Goal: Task Accomplishment & Management: Manage account settings

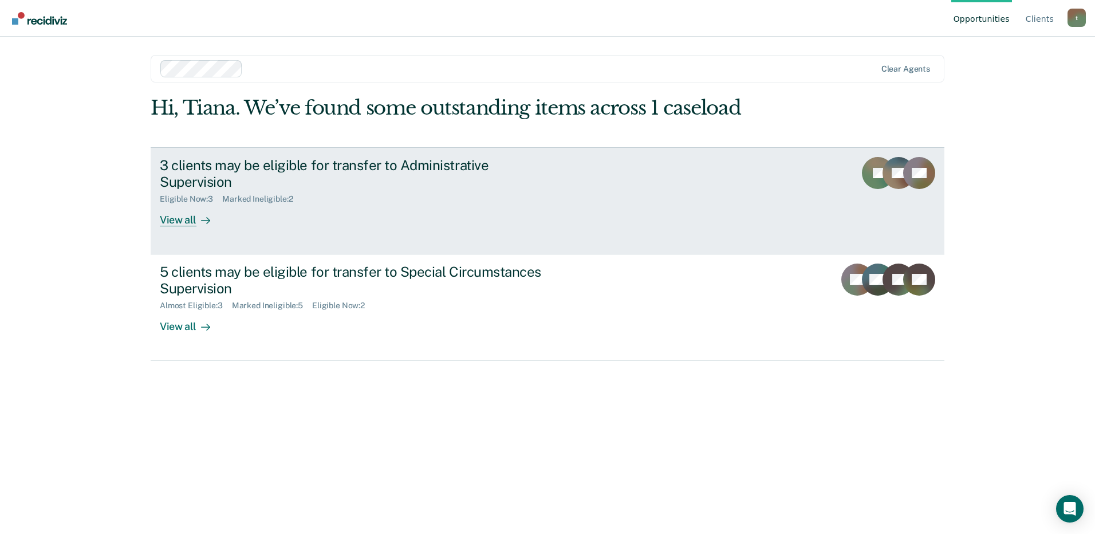
click at [226, 194] on div "Marked Ineligible : 2" at bounding box center [262, 199] width 80 height 10
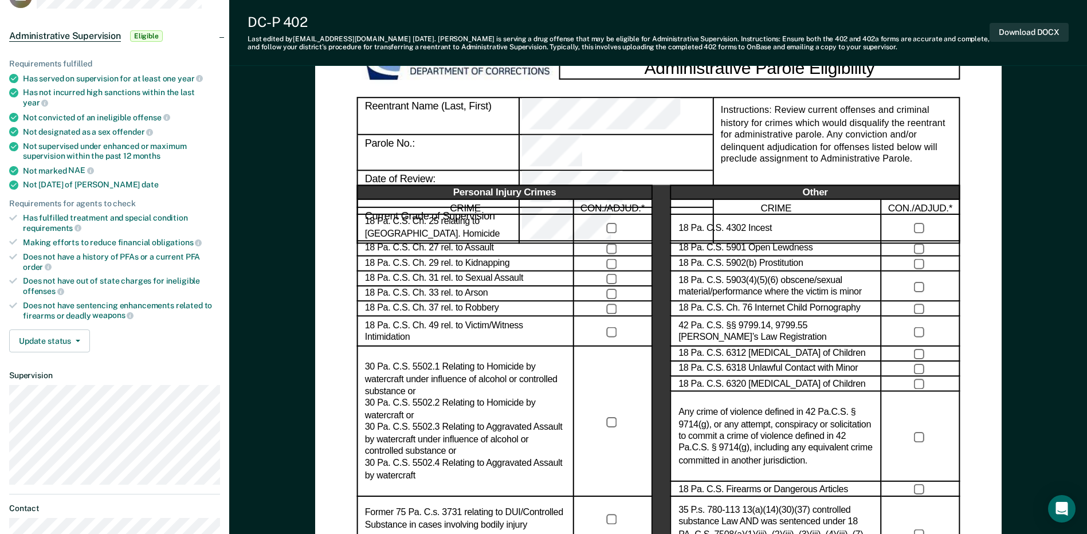
scroll to position [115, 0]
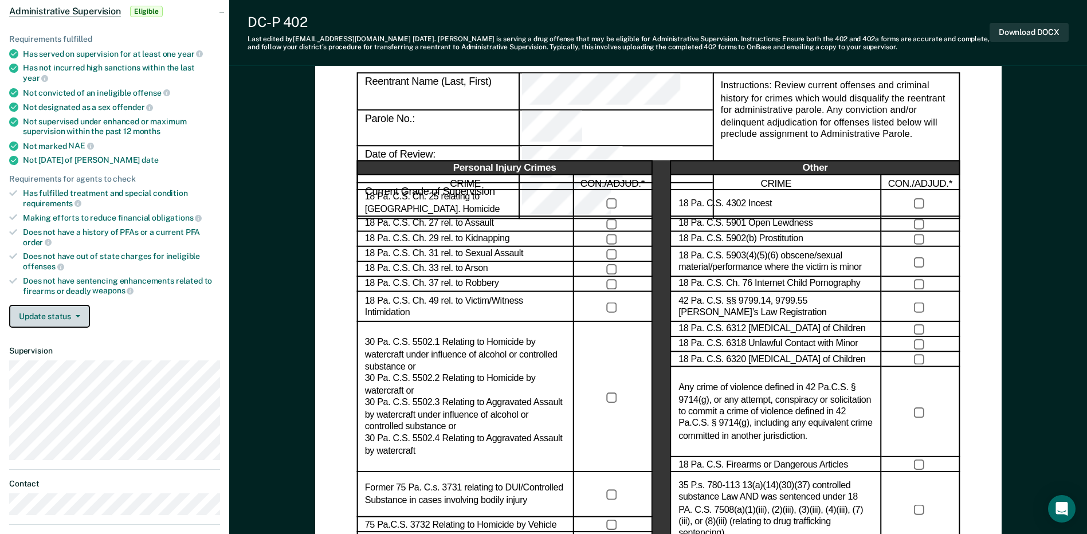
click at [70, 309] on button "Update status" at bounding box center [49, 316] width 81 height 23
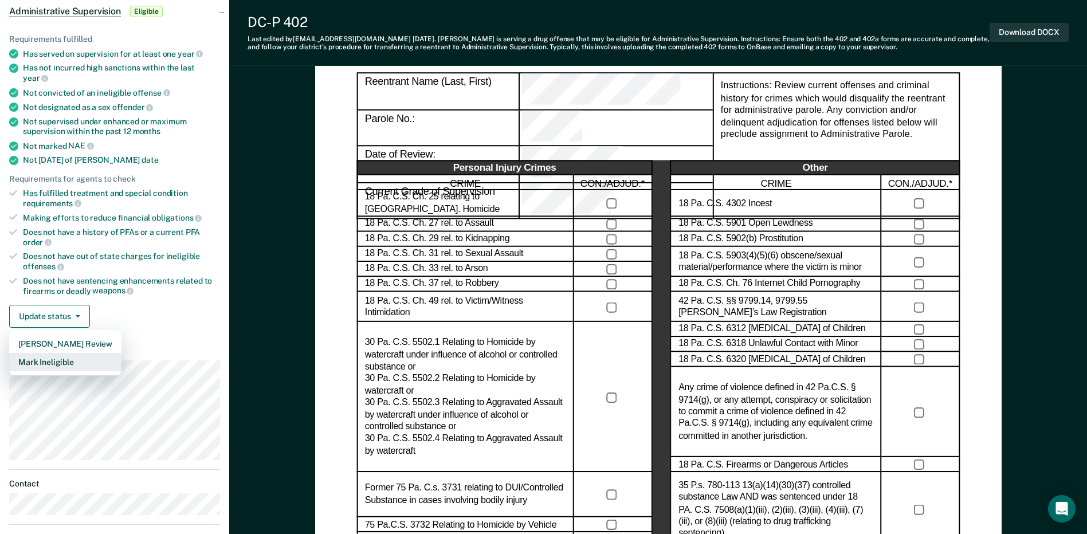
click at [58, 353] on button "Mark Ineligible" at bounding box center [65, 362] width 112 height 18
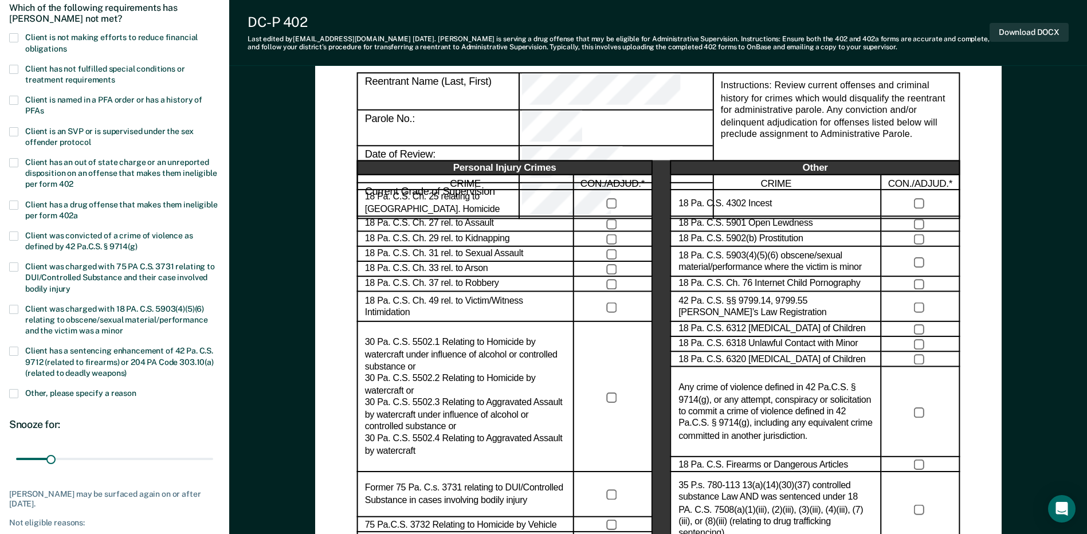
click at [17, 396] on span at bounding box center [13, 393] width 9 height 9
click at [136, 389] on input "Other, please specify a reason" at bounding box center [136, 389] width 0 height 0
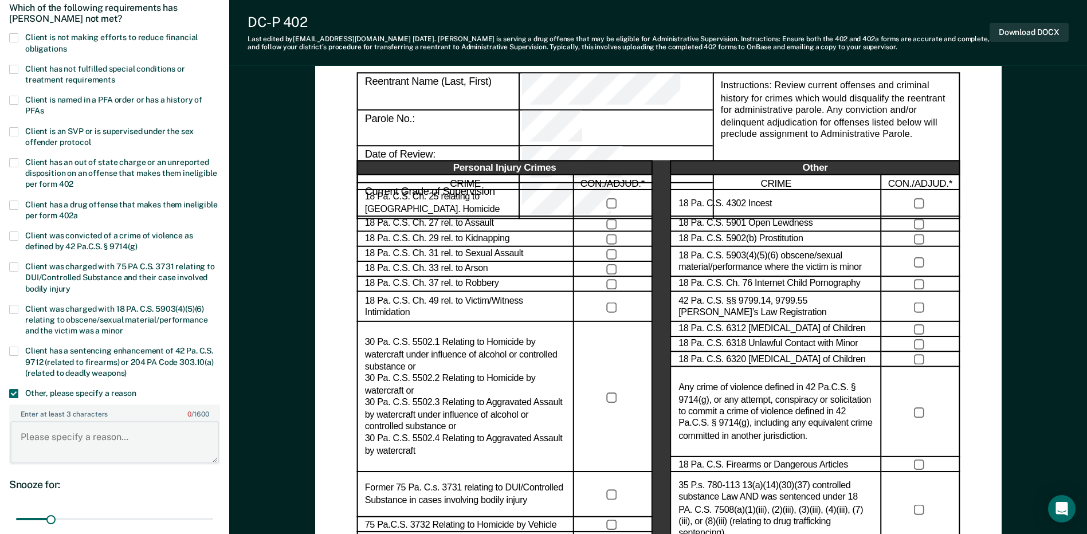
click at [77, 435] on textarea "Enter at least 3 characters 0 / 1600" at bounding box center [114, 442] width 209 height 42
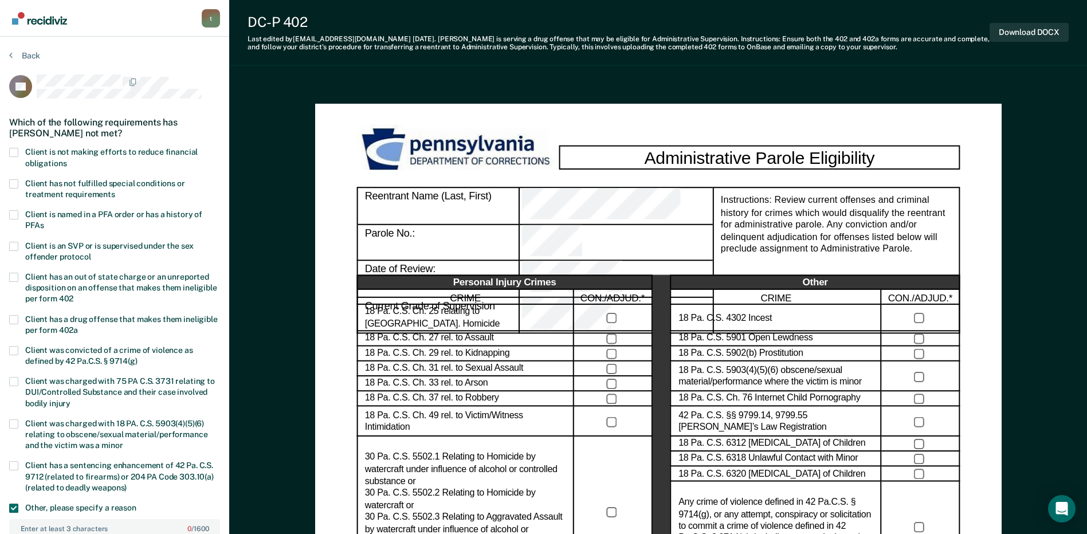
click at [12, 510] on span at bounding box center [13, 508] width 9 height 9
click at [136, 504] on input "Other, please specify a reason" at bounding box center [136, 504] width 0 height 0
click at [15, 151] on span at bounding box center [13, 152] width 9 height 9
click at [66, 159] on input "Client is not making efforts to reduce financial obligations" at bounding box center [66, 159] width 0 height 0
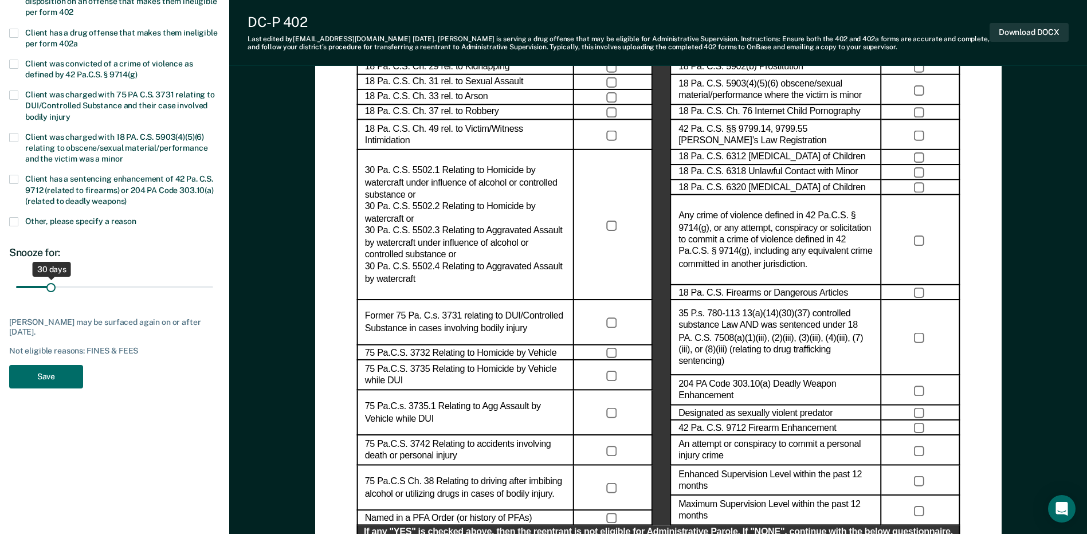
scroll to position [401, 0]
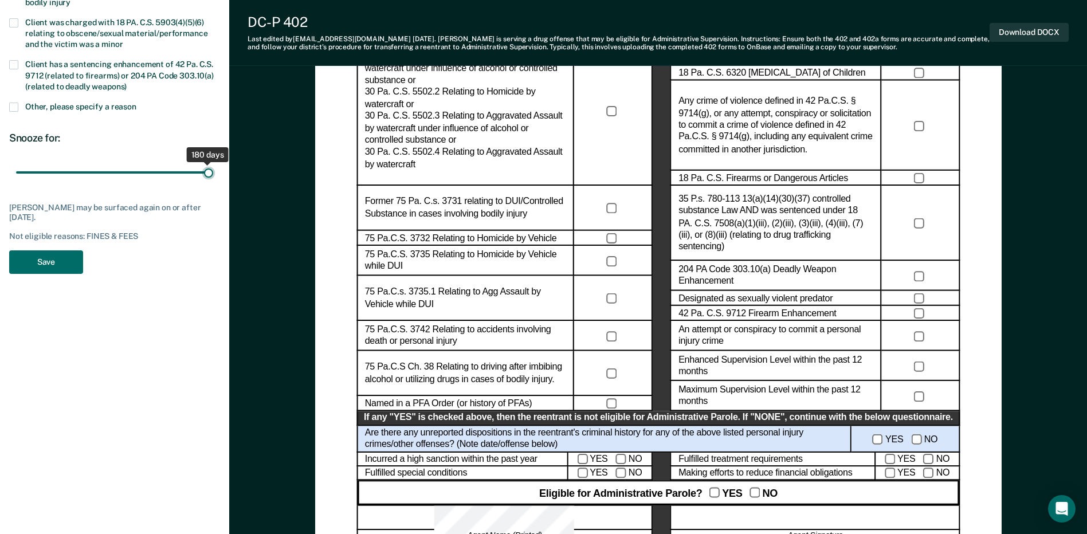
drag, startPoint x: 49, startPoint y: 171, endPoint x: 210, endPoint y: 176, distance: 161.6
type input "180"
click at [210, 176] on input "range" at bounding box center [114, 173] width 197 height 20
click at [68, 256] on button "Save" at bounding box center [46, 261] width 74 height 23
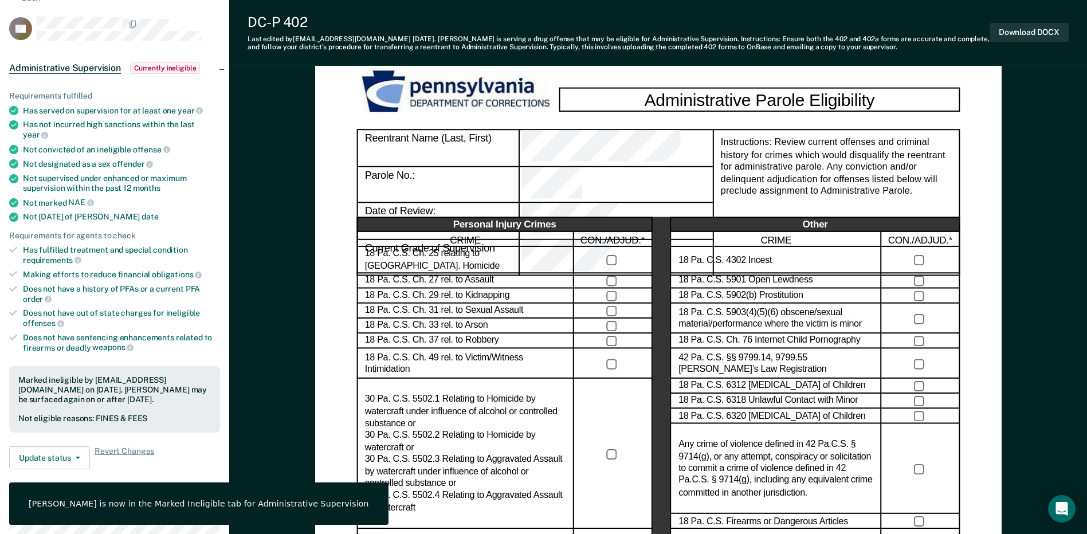
scroll to position [0, 0]
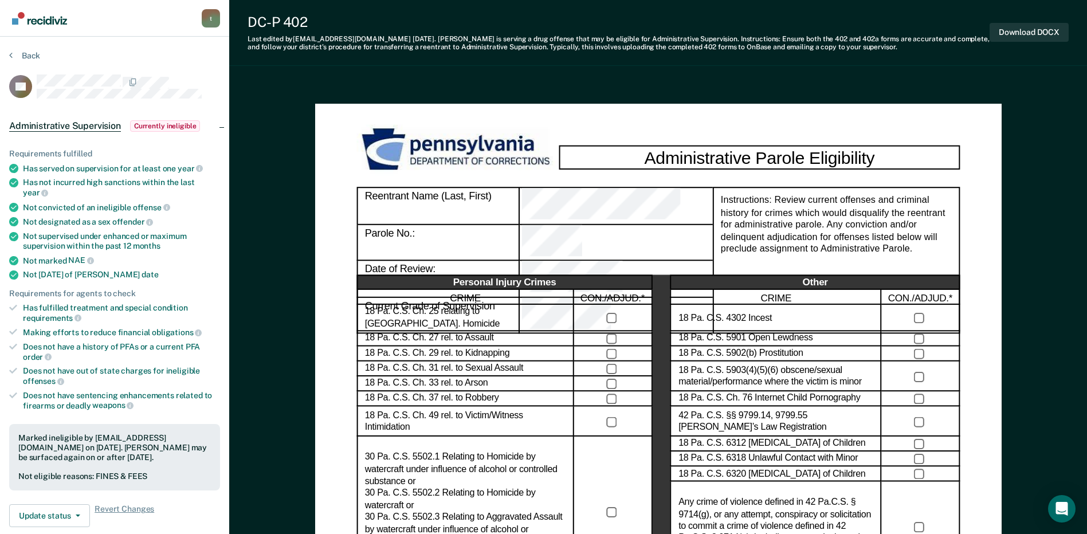
click at [44, 26] on link "Go to Recidiviz Home" at bounding box center [39, 18] width 61 height 36
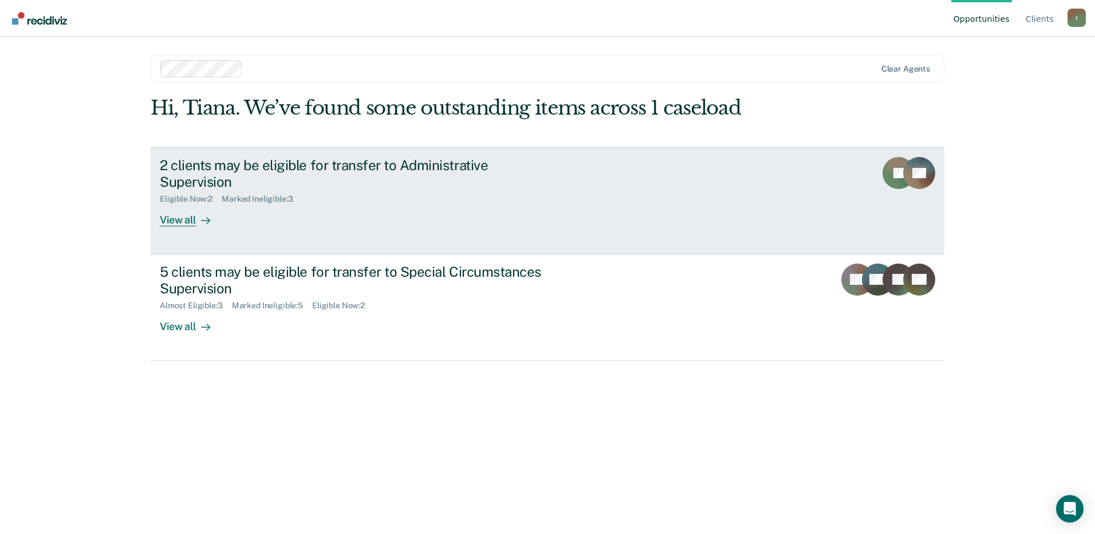
click at [203, 216] on icon at bounding box center [205, 220] width 9 height 9
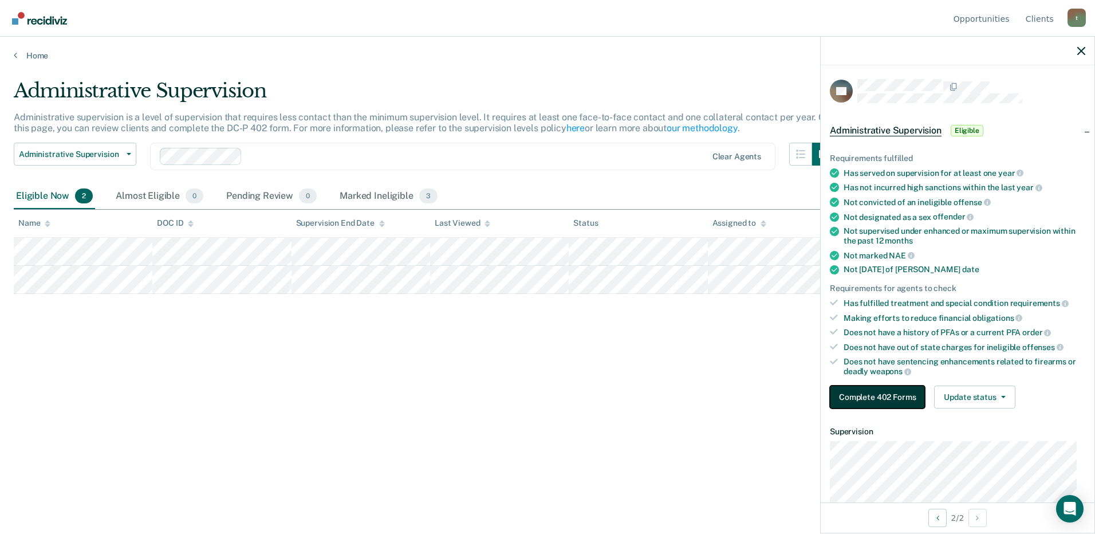
click at [895, 396] on button "Complete 402 Forms" at bounding box center [877, 397] width 95 height 23
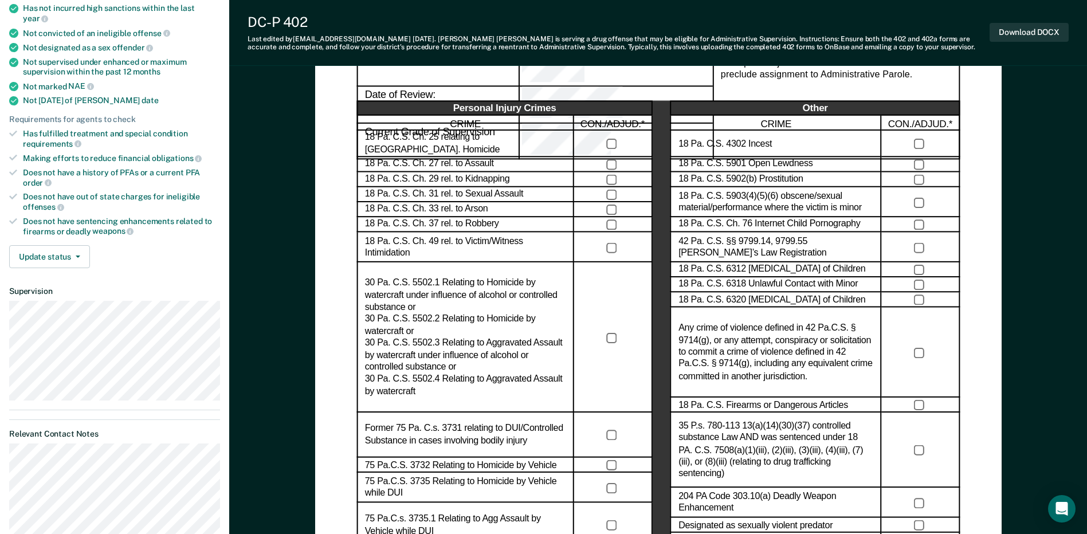
scroll to position [172, 0]
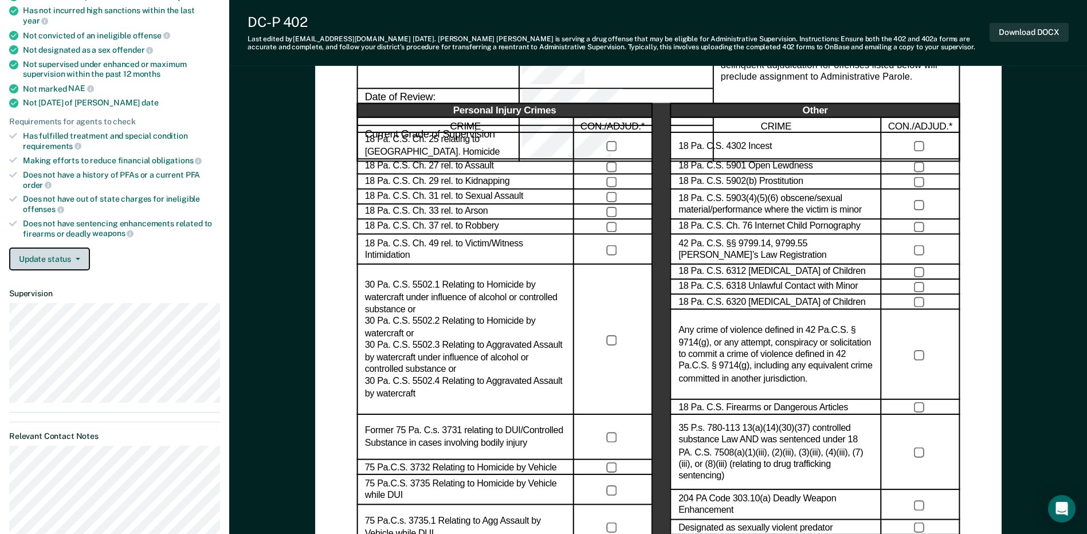
click at [61, 248] on button "Update status" at bounding box center [49, 259] width 81 height 23
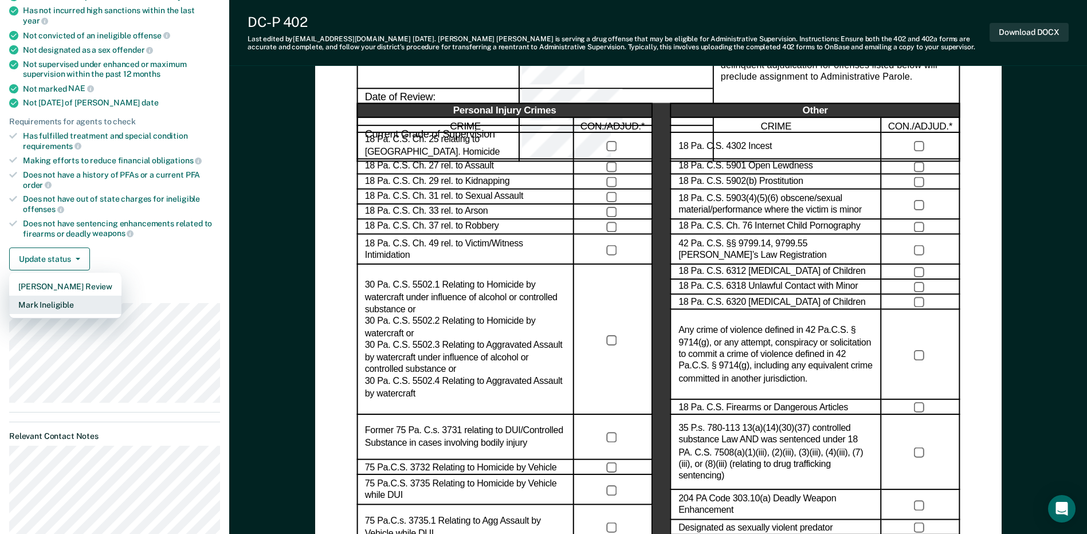
click at [59, 296] on button "Mark Ineligible" at bounding box center [65, 305] width 112 height 18
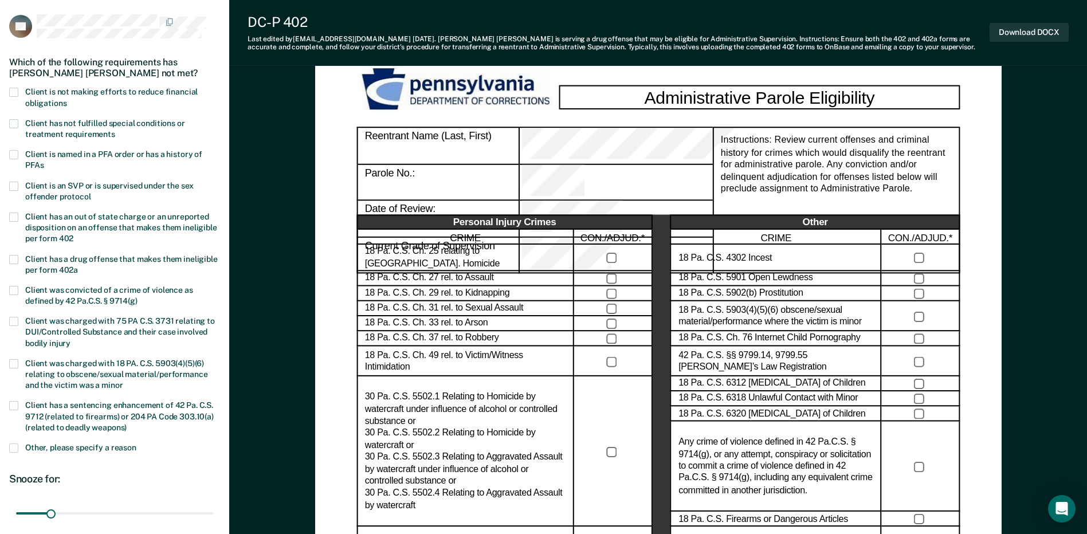
scroll to position [57, 0]
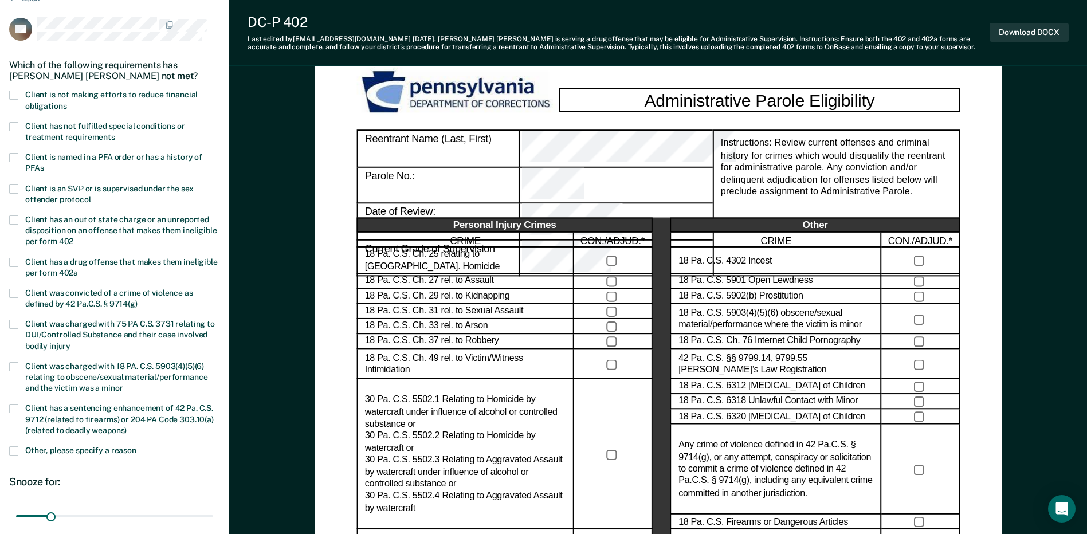
click at [11, 126] on span at bounding box center [13, 126] width 9 height 9
click at [115, 133] on input "Client has not fulfilled special conditions or treatment requirements" at bounding box center [115, 133] width 0 height 0
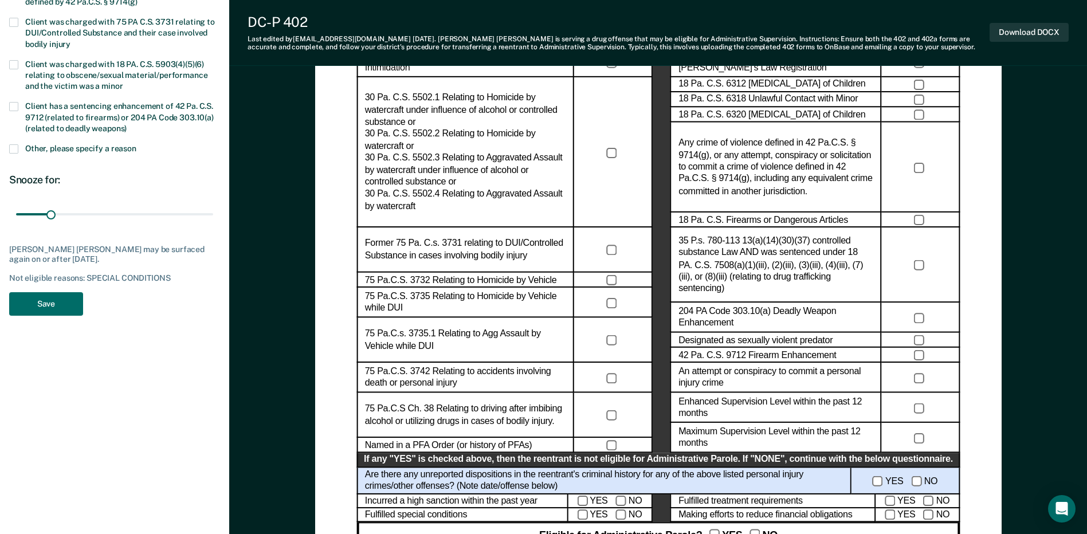
scroll to position [516, 0]
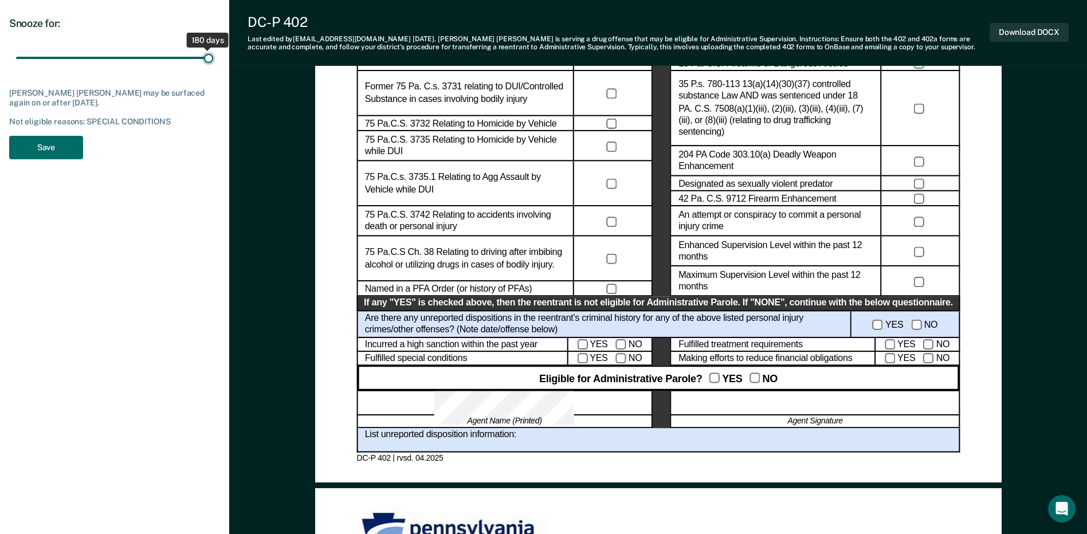
drag, startPoint x: 96, startPoint y: 57, endPoint x: 239, endPoint y: 69, distance: 143.8
type input "180"
click at [213, 68] on input "range" at bounding box center [114, 58] width 197 height 20
click at [47, 151] on button "Save" at bounding box center [46, 147] width 74 height 23
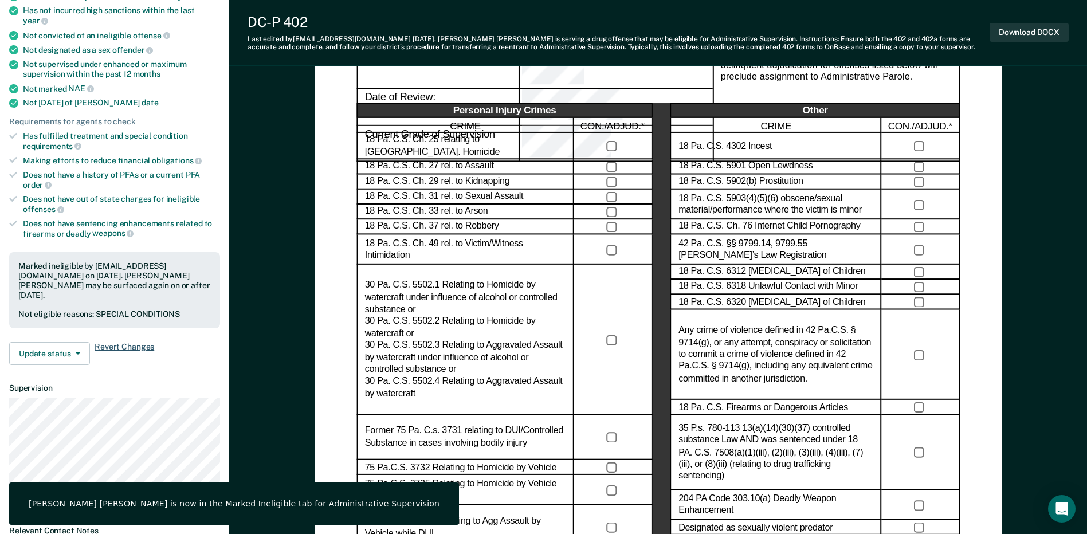
scroll to position [0, 0]
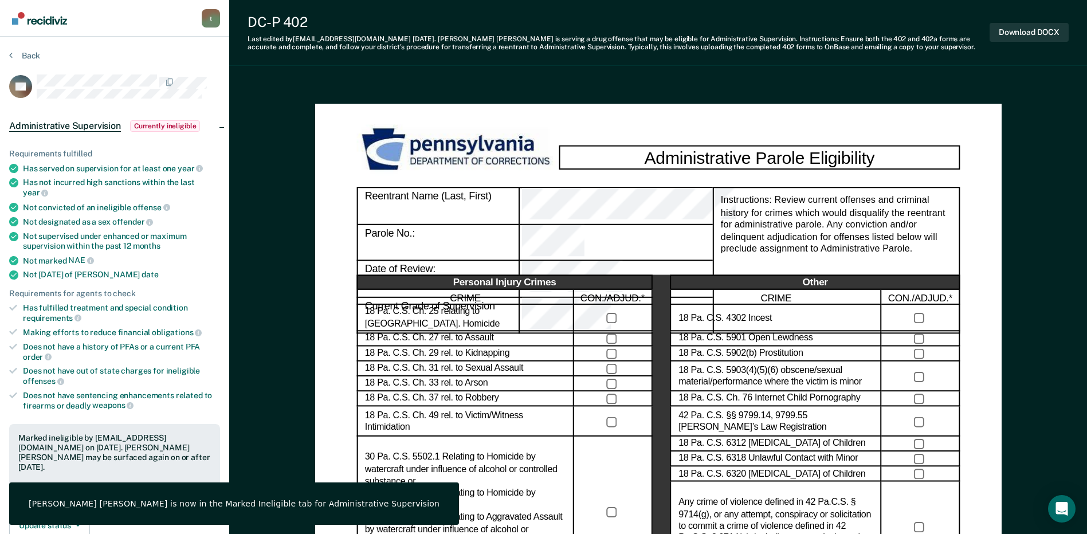
click at [18, 21] on img "Go to Recidiviz Home" at bounding box center [39, 18] width 55 height 13
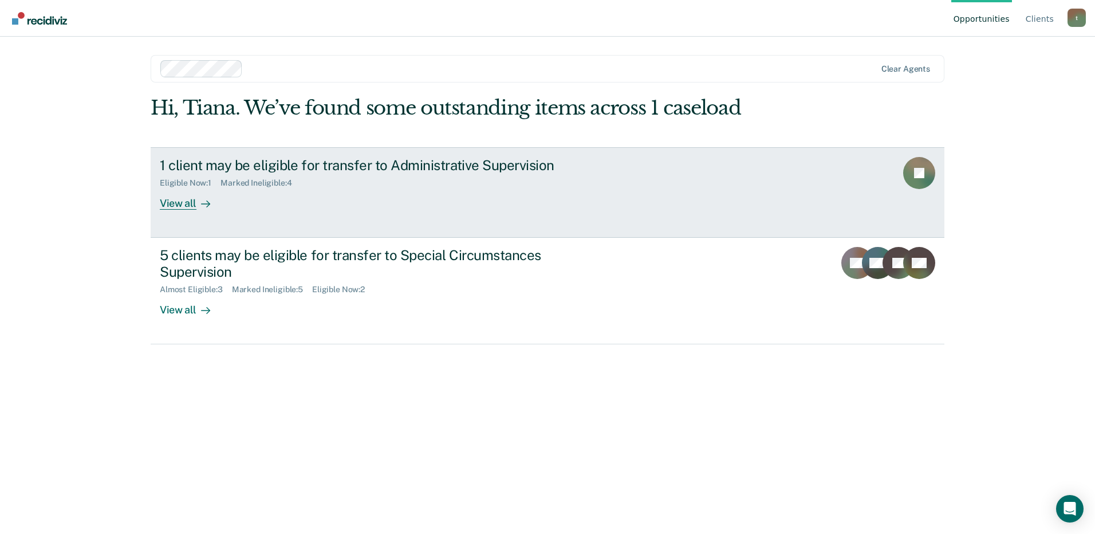
click at [189, 209] on div "View all" at bounding box center [192, 198] width 64 height 22
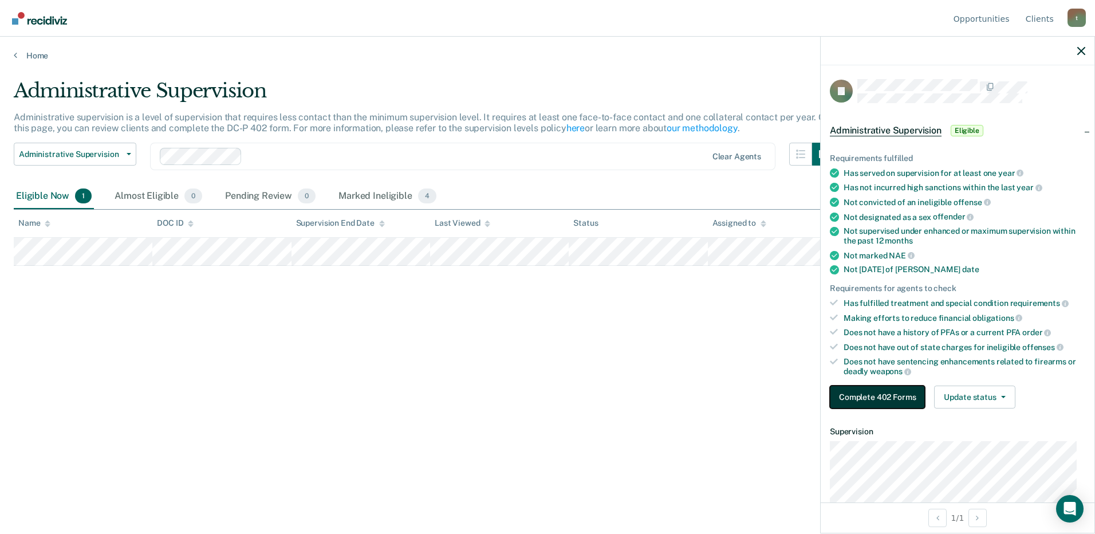
click at [882, 394] on button "Complete 402 Forms" at bounding box center [877, 397] width 95 height 23
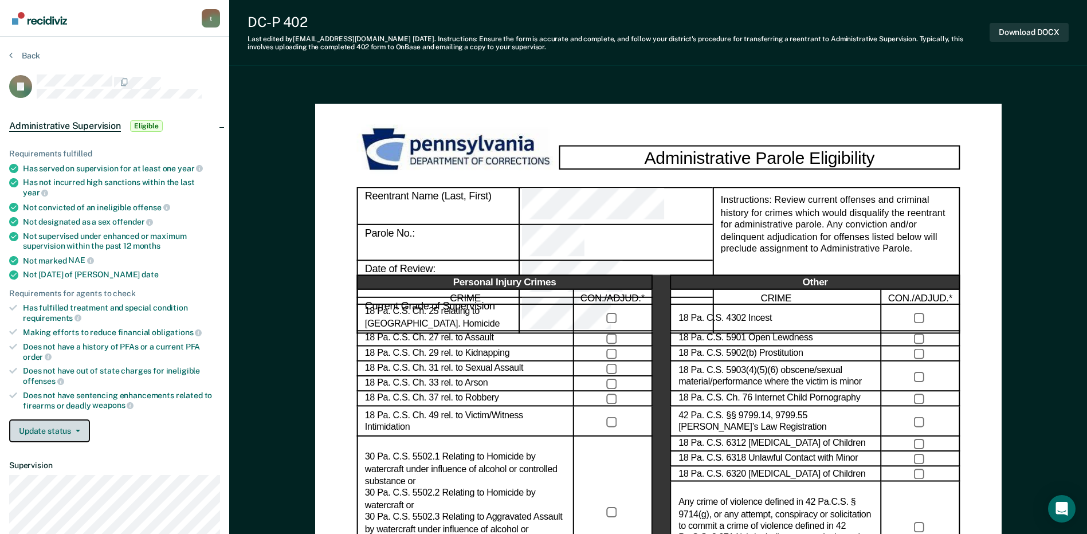
click at [55, 425] on button "Update status" at bounding box center [49, 430] width 81 height 23
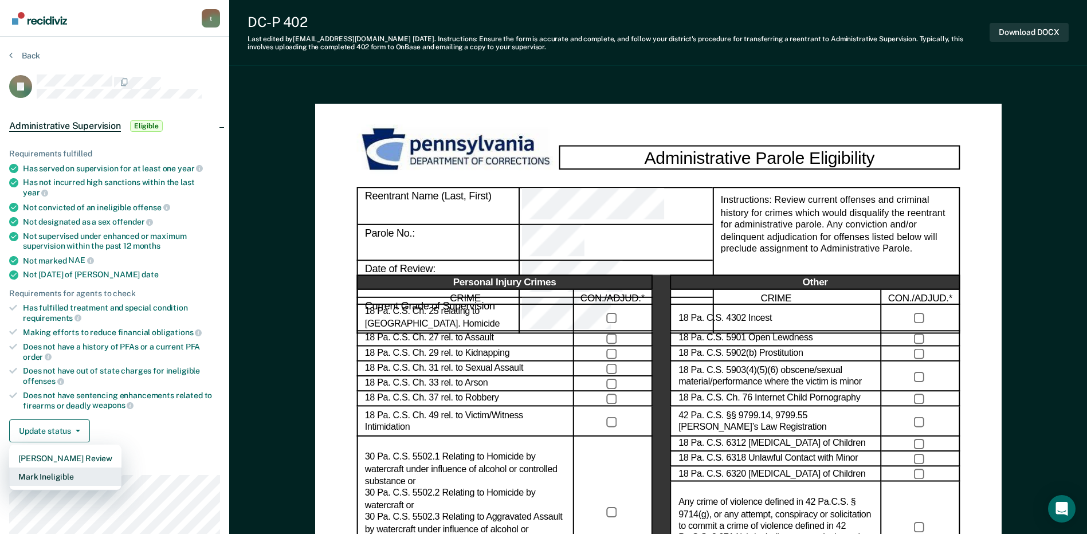
click at [44, 468] on button "Mark Ineligible" at bounding box center [65, 477] width 112 height 18
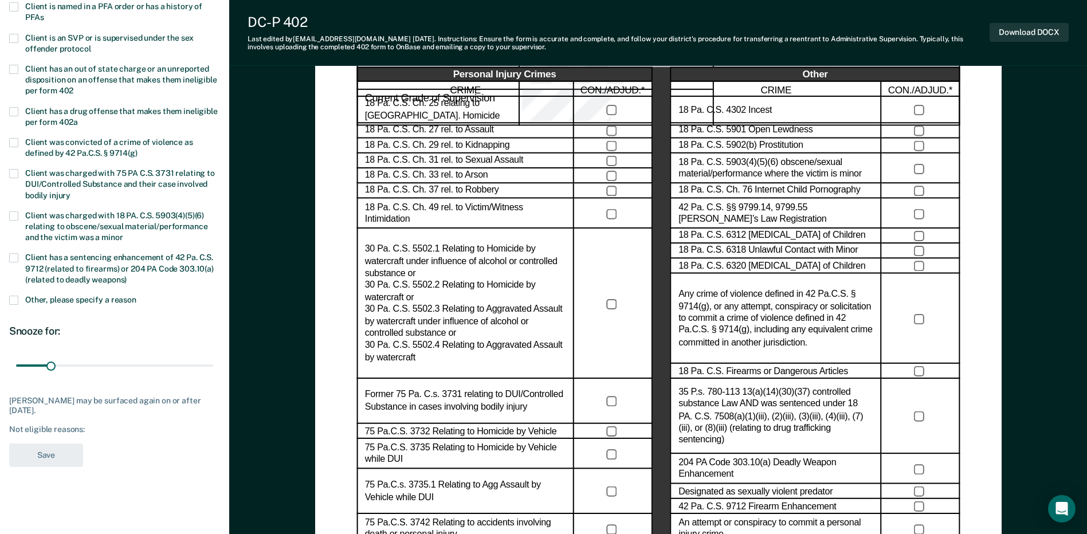
scroll to position [229, 0]
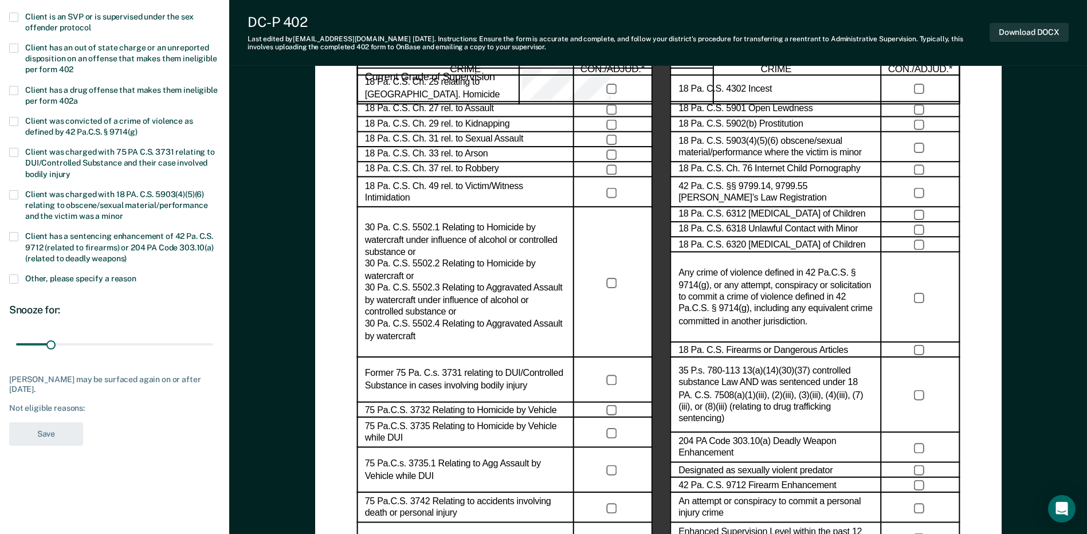
click at [11, 235] on span at bounding box center [13, 236] width 9 height 9
click at [127, 254] on input "Client has a sentencing enhancement of 42 Pa. C.S. 9712 (related to firearms) o…" at bounding box center [127, 254] width 0 height 0
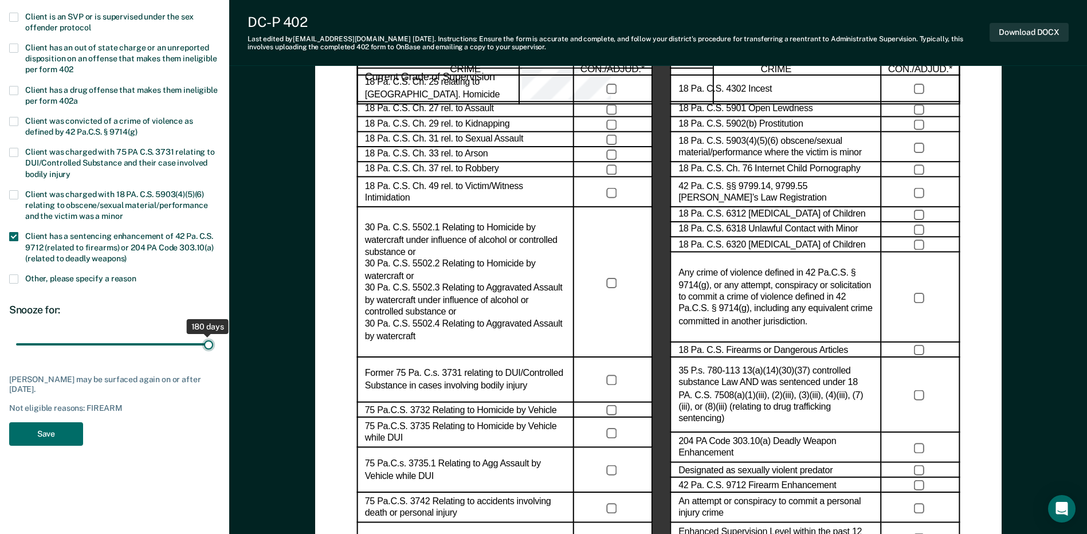
drag, startPoint x: 51, startPoint y: 341, endPoint x: 218, endPoint y: 356, distance: 168.0
type input "180"
click at [213, 355] on input "range" at bounding box center [114, 345] width 197 height 20
click at [62, 422] on button "Save" at bounding box center [46, 433] width 74 height 23
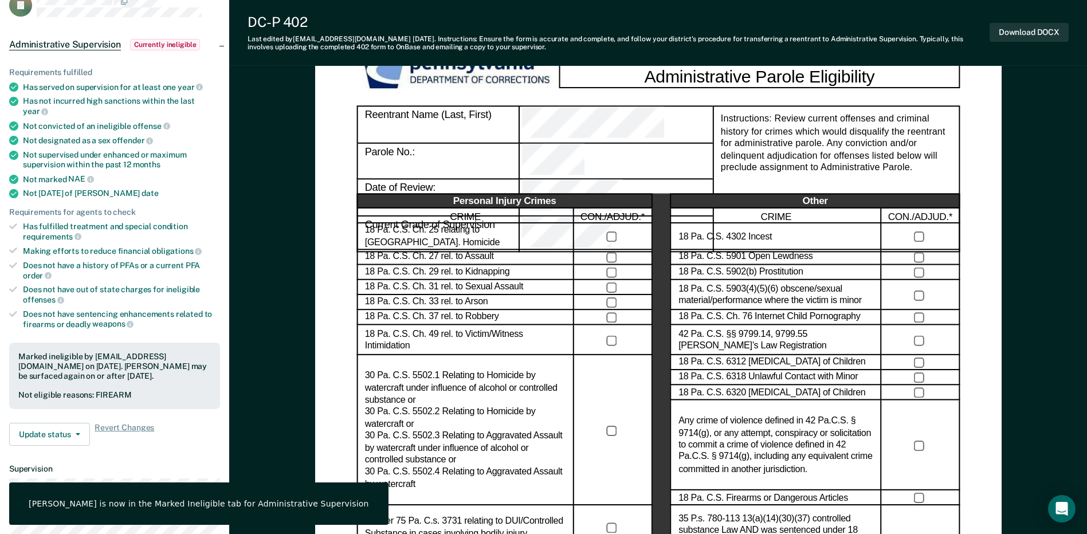
scroll to position [0, 0]
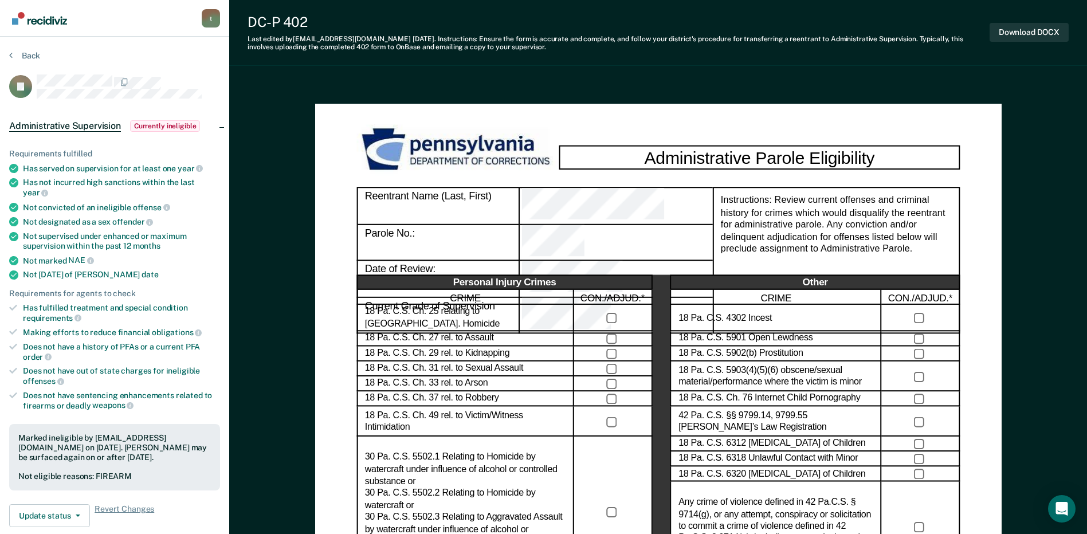
click at [25, 15] on img "Go to Recidiviz Home" at bounding box center [39, 18] width 55 height 13
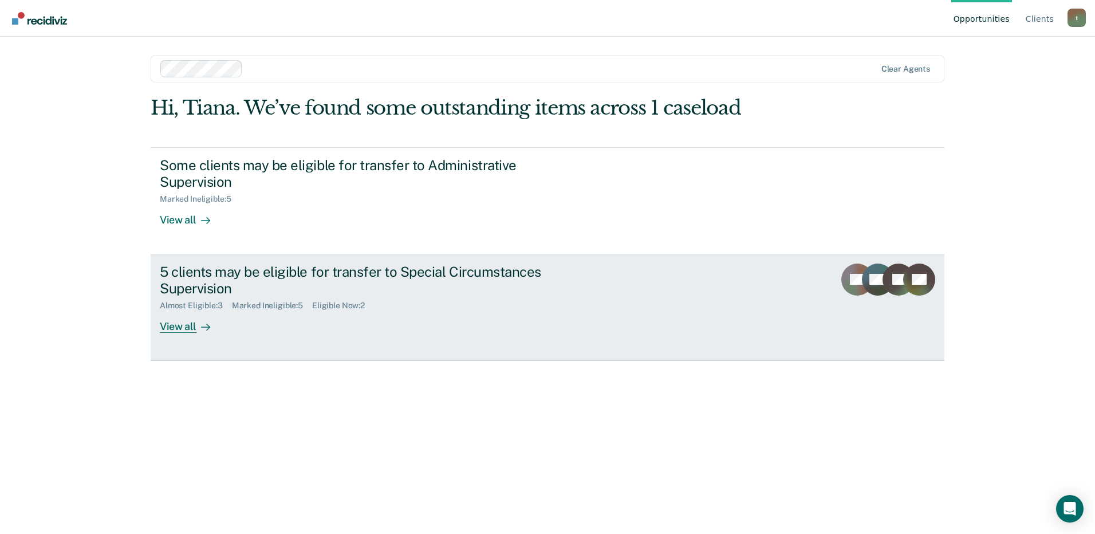
click at [223, 286] on div "5 clients may be eligible for transfer to Special Circumstances Supervision" at bounding box center [361, 280] width 402 height 33
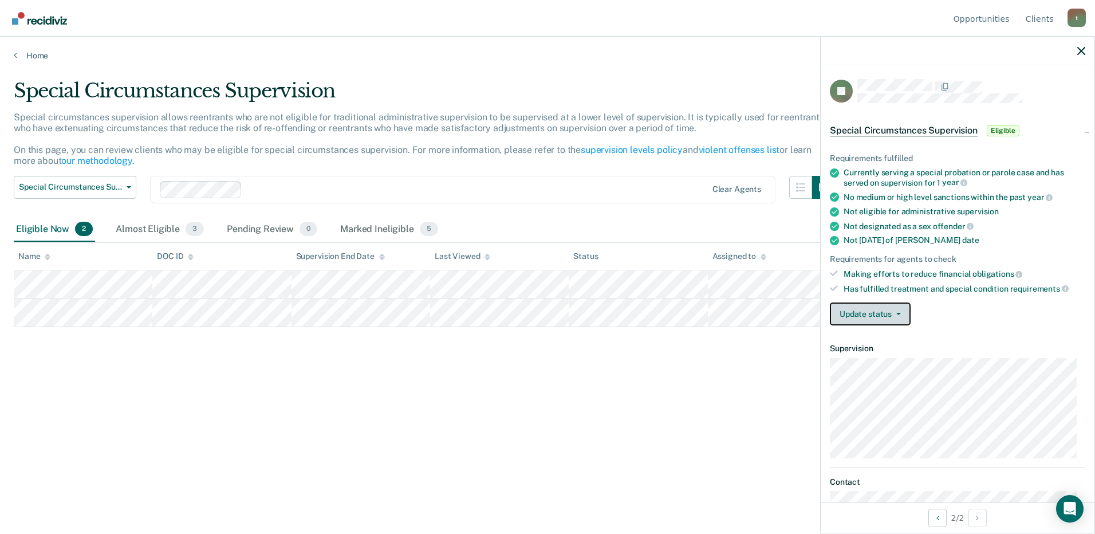
click at [861, 317] on button "Update status" at bounding box center [870, 314] width 81 height 23
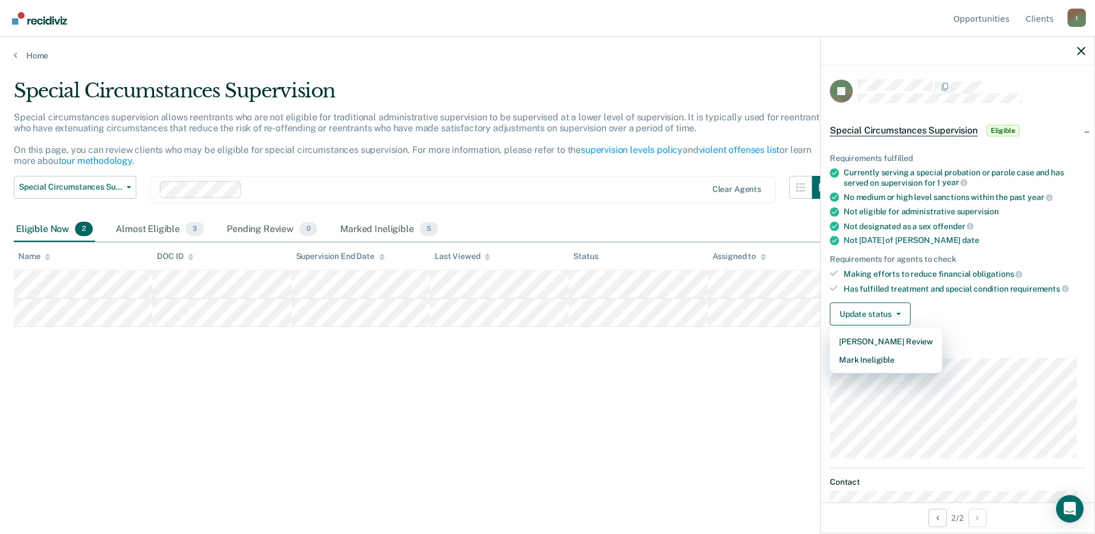
click at [1066, 304] on div "Update status [PERSON_NAME] Review Mark Ineligible" at bounding box center [958, 314] width 256 height 23
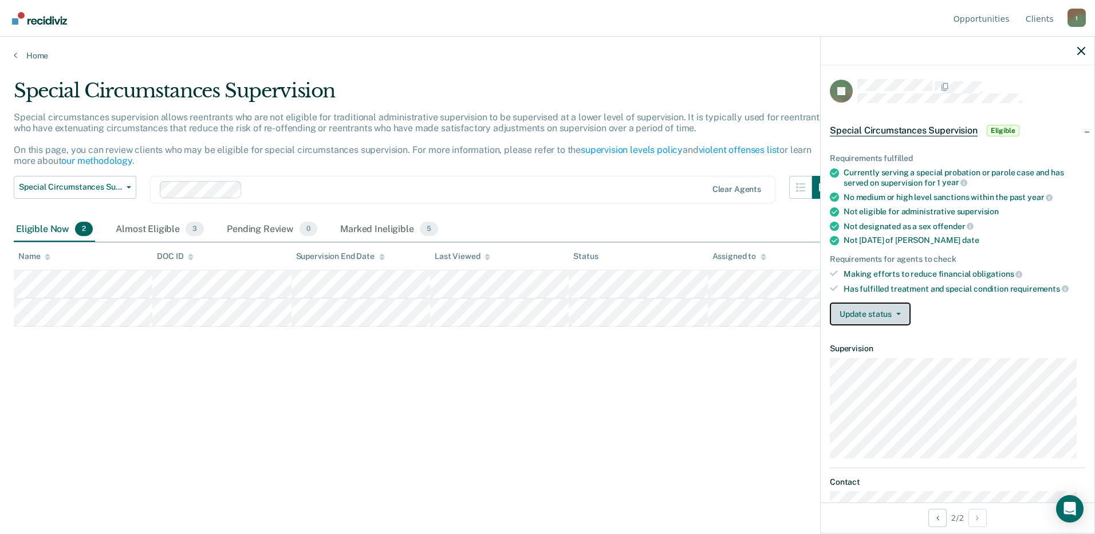
click at [895, 310] on button "Update status" at bounding box center [870, 314] width 81 height 23
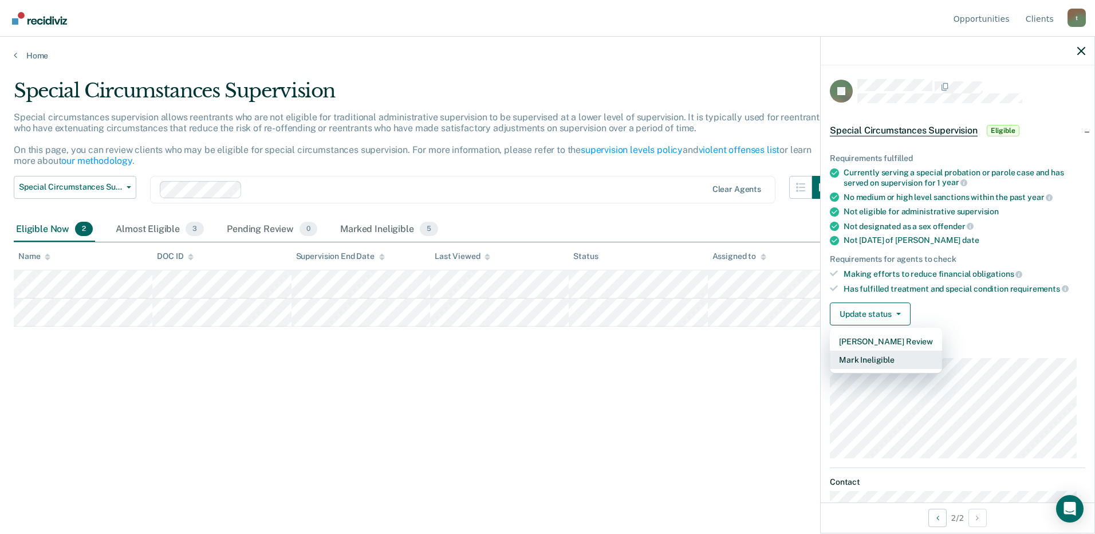
click at [877, 360] on button "Mark Ineligible" at bounding box center [886, 360] width 112 height 18
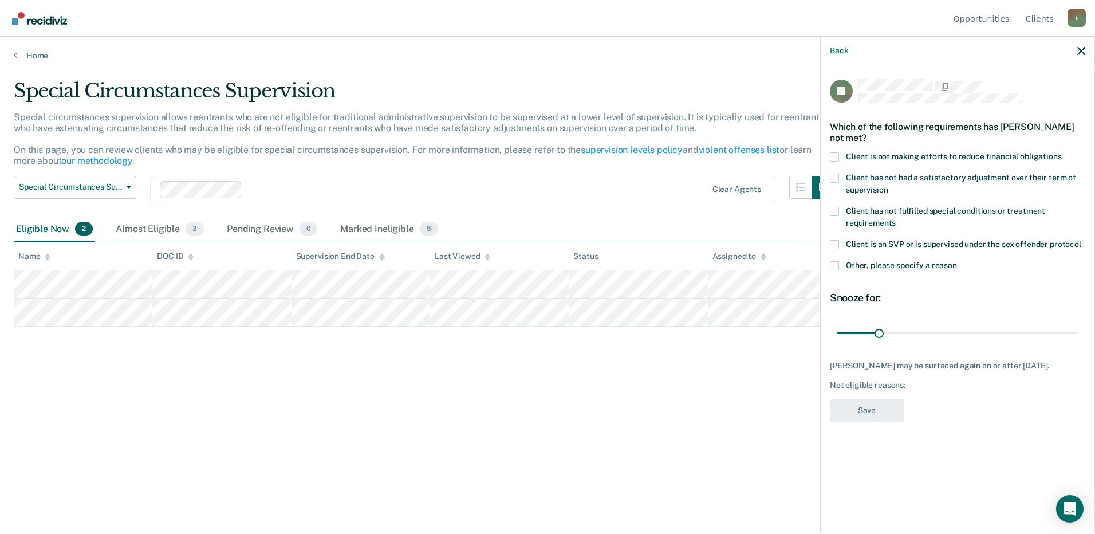
click at [834, 209] on span at bounding box center [834, 211] width 9 height 9
click at [896, 219] on input "Client has not fulfilled special conditions or treatment requirements" at bounding box center [896, 219] width 0 height 0
click at [835, 210] on span at bounding box center [834, 211] width 9 height 9
click at [896, 219] on input "Client has not fulfilled special conditions or treatment requirements" at bounding box center [896, 219] width 0 height 0
click at [1081, 48] on icon "button" at bounding box center [1082, 51] width 8 height 8
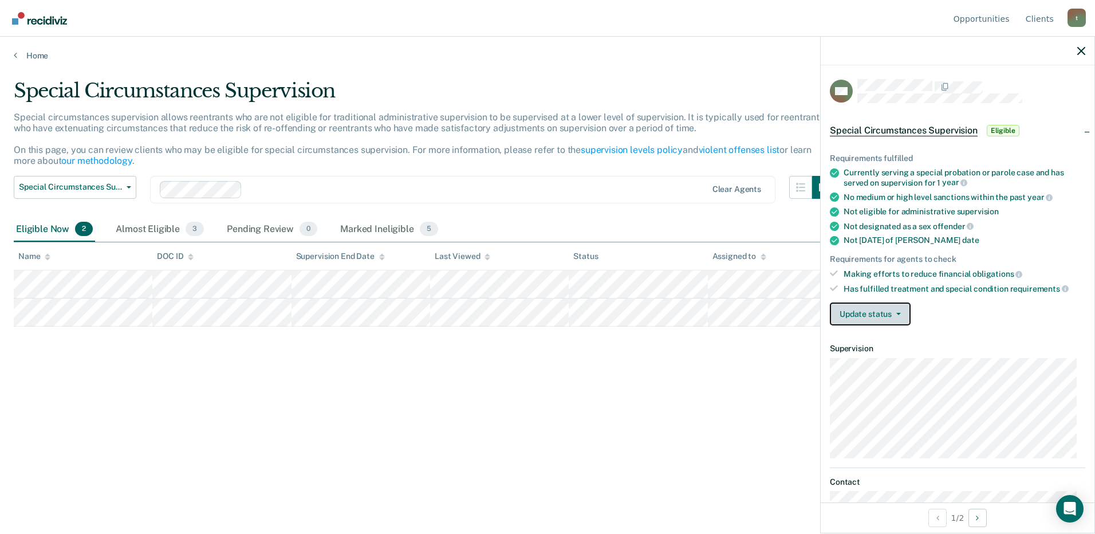
click at [897, 313] on icon "button" at bounding box center [899, 314] width 5 height 2
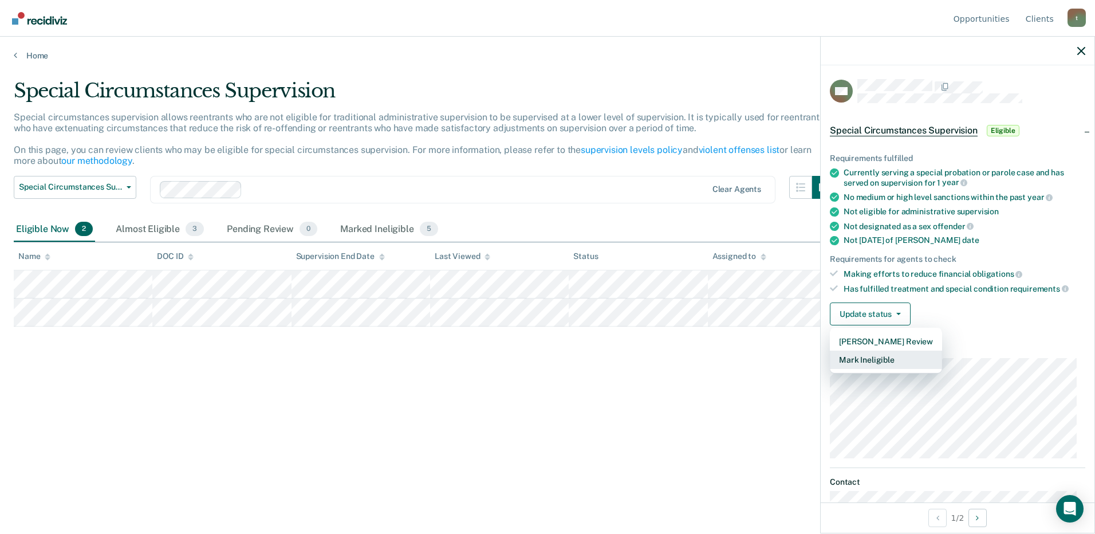
click at [883, 356] on button "Mark Ineligible" at bounding box center [886, 360] width 112 height 18
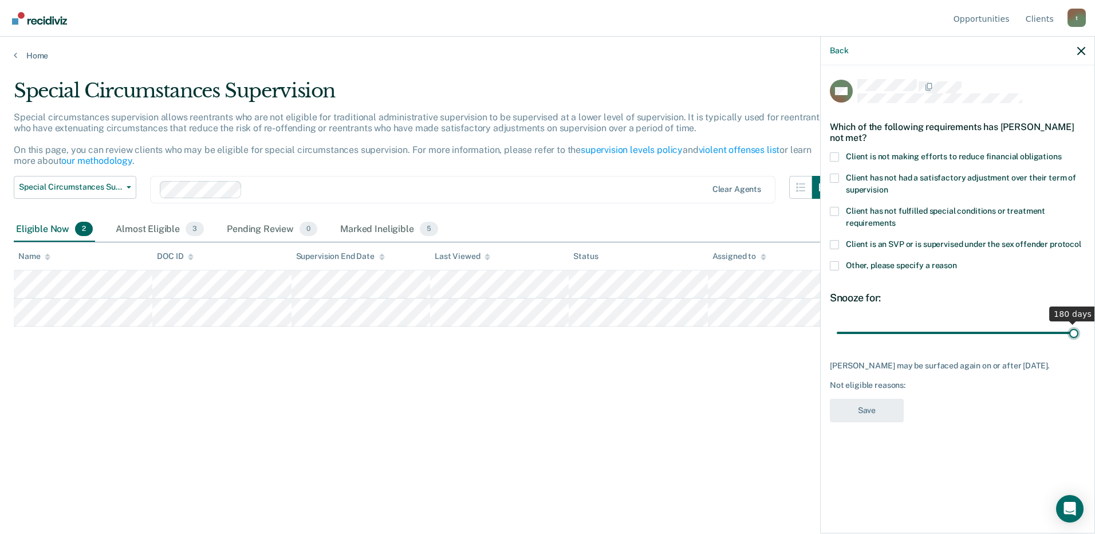
drag, startPoint x: 878, startPoint y: 330, endPoint x: 1083, endPoint y: 331, distance: 204.5
type input "180"
click at [1079, 331] on input "range" at bounding box center [958, 333] width 242 height 20
click at [835, 153] on span at bounding box center [834, 156] width 9 height 9
click at [1062, 152] on input "Client is not making efforts to reduce financial obligations" at bounding box center [1062, 152] width 0 height 0
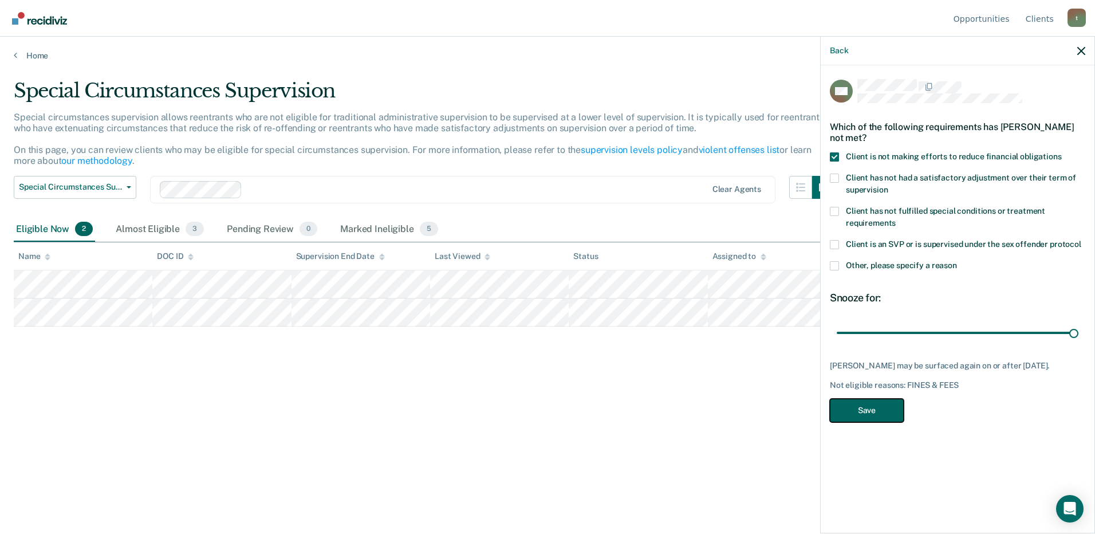
click at [880, 413] on button "Save" at bounding box center [867, 410] width 74 height 23
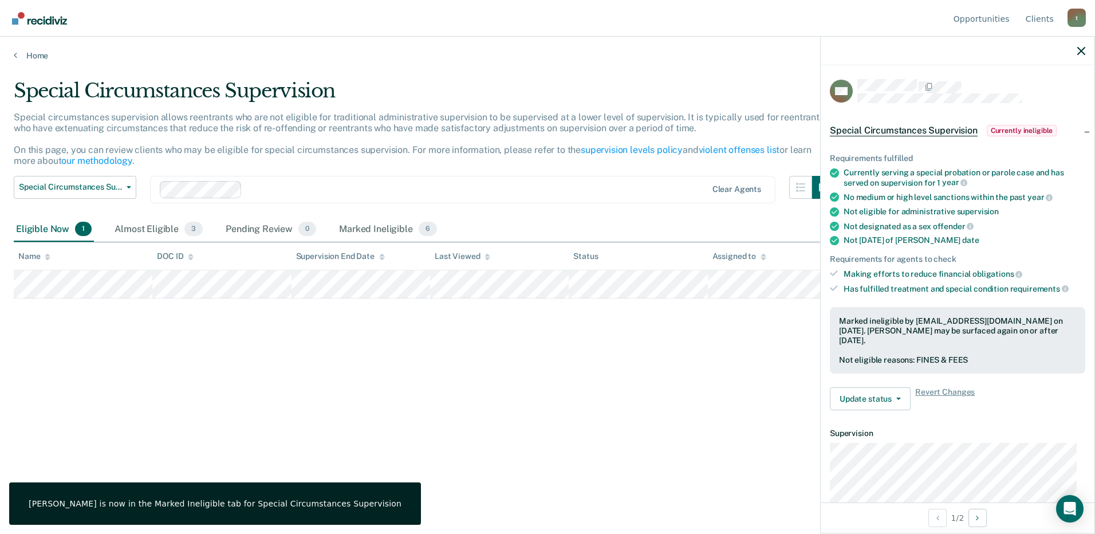
click at [517, 411] on div "Special Circumstances Supervision Special circumstances supervision allows reen…" at bounding box center [548, 263] width 1068 height 369
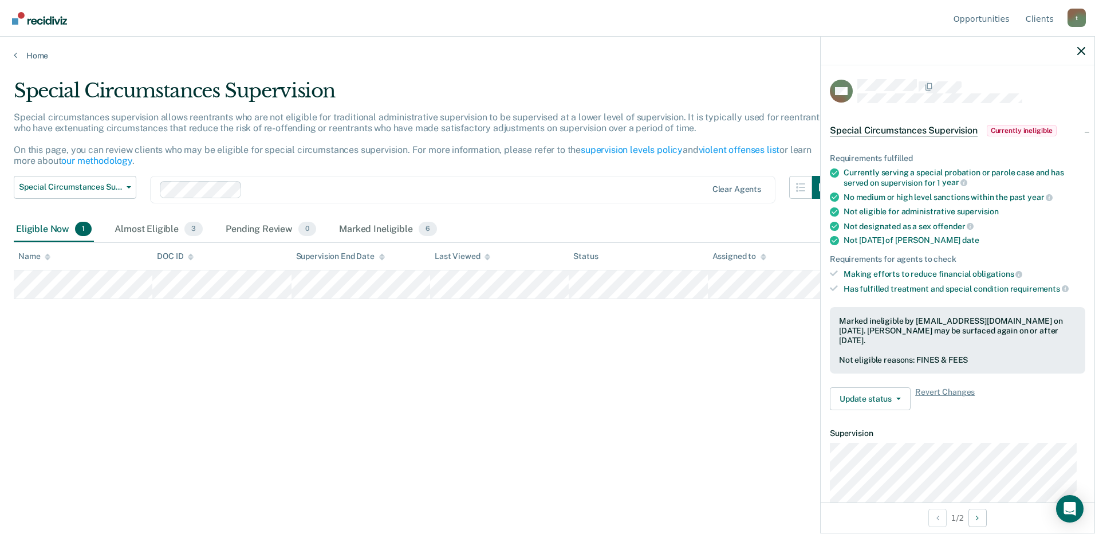
click at [606, 437] on div "Special Circumstances Supervision Special circumstances supervision allows reen…" at bounding box center [548, 263] width 1068 height 369
click at [172, 503] on main "Special Circumstances Supervision Special circumstances supervision allows reen…" at bounding box center [547, 296] width 1095 height 470
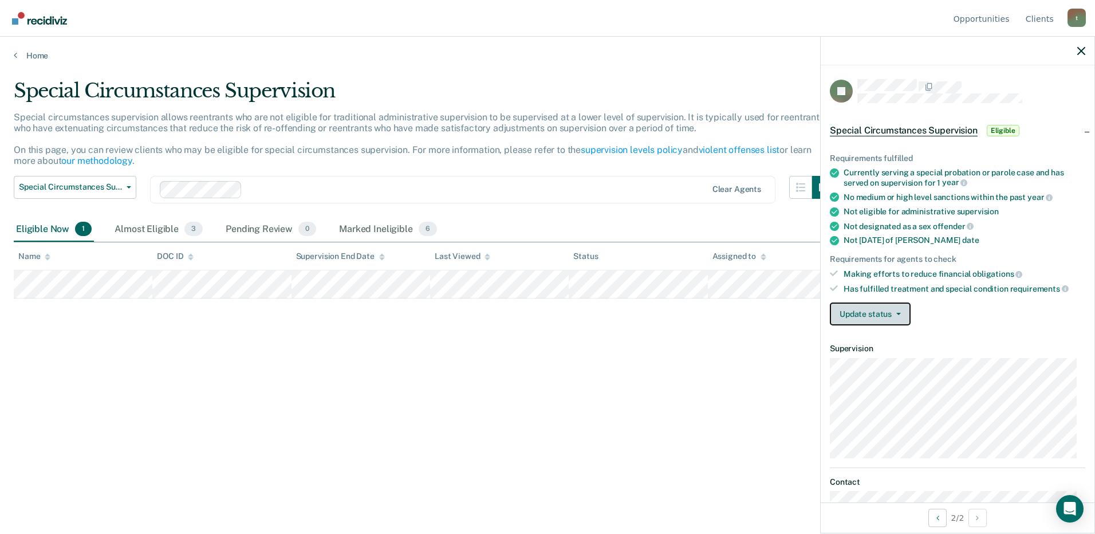
click at [901, 304] on button "Update status" at bounding box center [870, 314] width 81 height 23
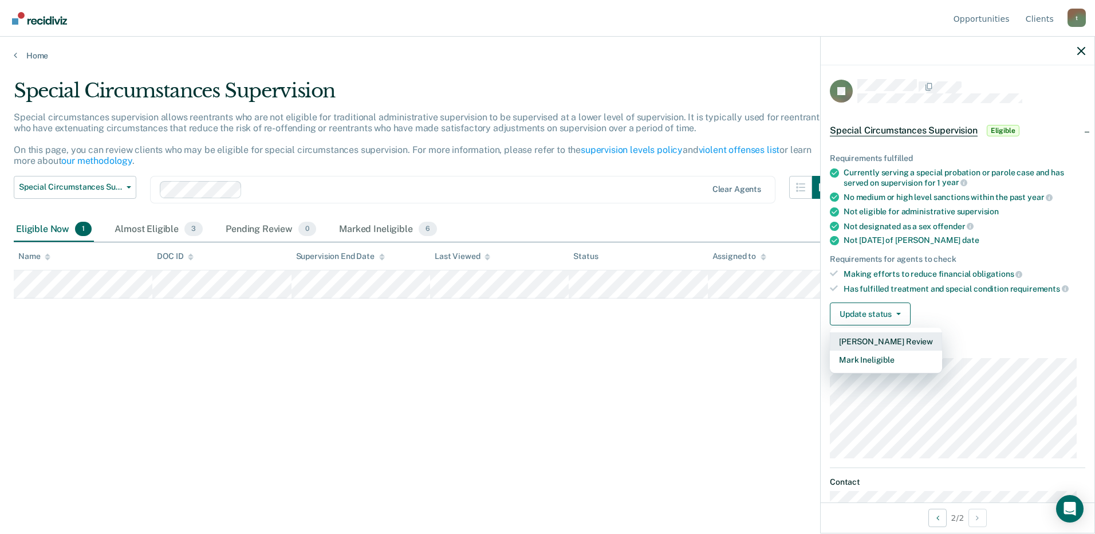
click at [883, 338] on button "[PERSON_NAME] Review" at bounding box center [886, 341] width 112 height 18
